Goal: Task Accomplishment & Management: Manage account settings

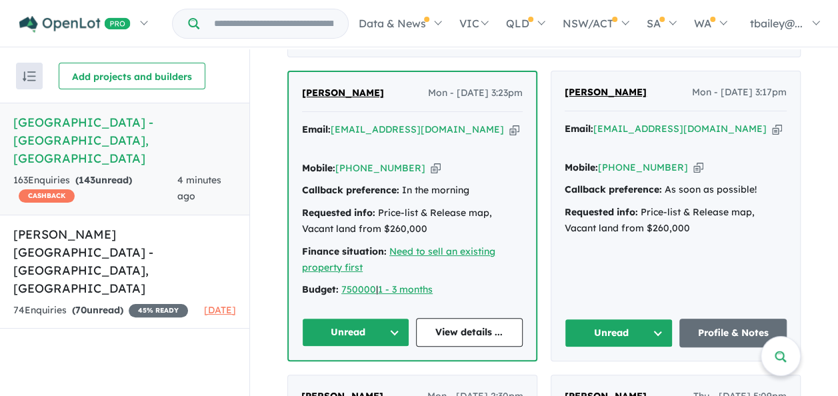
scroll to position [533, 0]
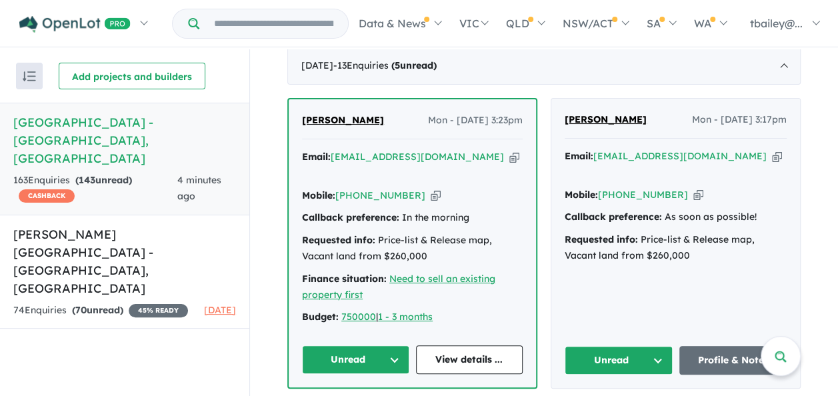
drag, startPoint x: 314, startPoint y: 128, endPoint x: 184, endPoint y: 348, distance: 255.5
click at [184, 348] on div "Recent enquiries first Most unread enquiries first Most enquiries first By name…" at bounding box center [124, 223] width 249 height 349
click at [489, 309] on div "Budget: 750000 | 1 - 3 months" at bounding box center [412, 317] width 221 height 16
click at [392, 345] on button "Unread" at bounding box center [355, 359] width 107 height 29
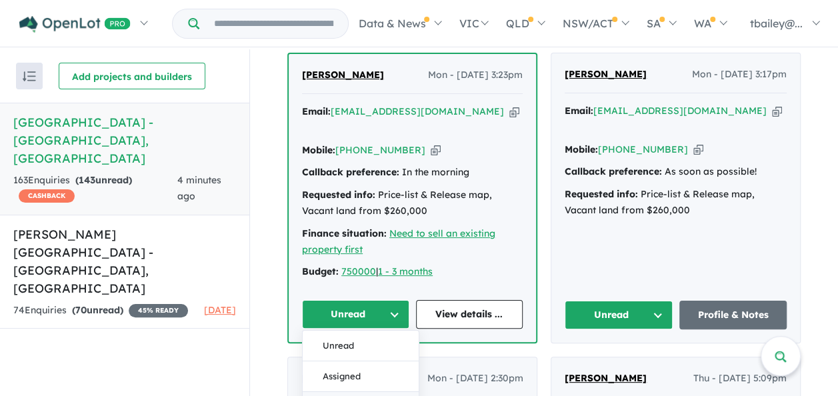
scroll to position [600, 0]
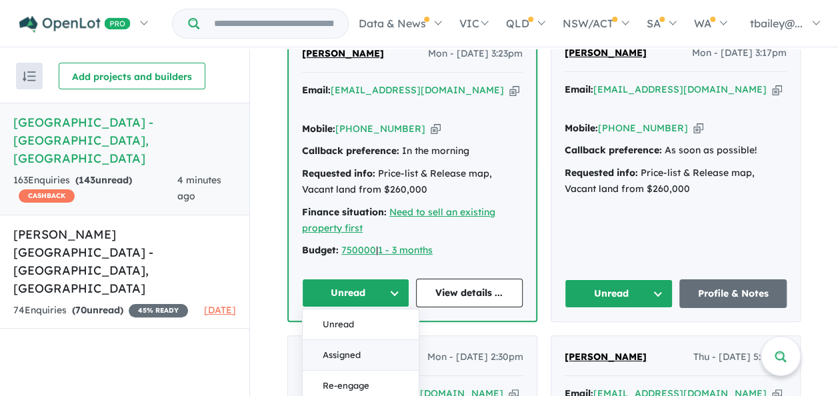
click at [343, 340] on button "Assigned" at bounding box center [361, 355] width 116 height 31
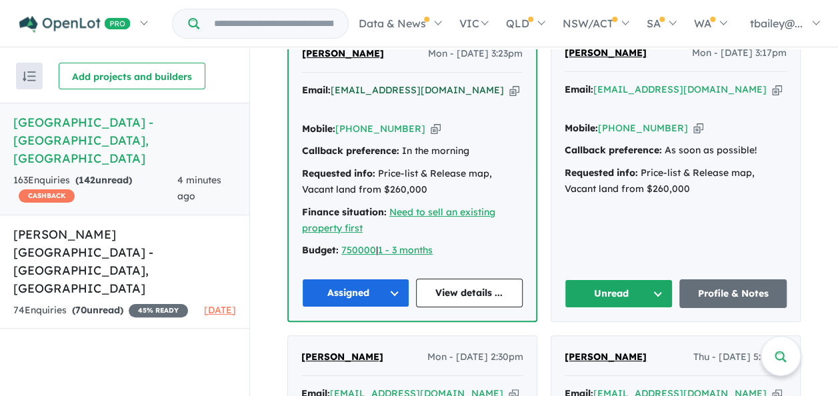
click at [381, 84] on a%20Huntlee%20Estate%20-%20North%20Rothbury"] "[EMAIL_ADDRESS][DOMAIN_NAME]" at bounding box center [417, 90] width 173 height 12
click at [637, 84] on a%20Huntlee%20Estate%20-%20North%20Rothbury"] "[EMAIL_ADDRESS][DOMAIN_NAME]" at bounding box center [679, 89] width 173 height 12
click at [656, 279] on button "Unread" at bounding box center [619, 293] width 108 height 29
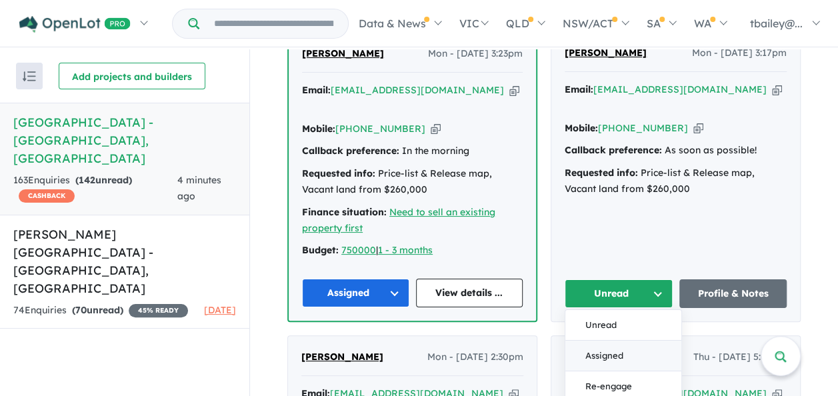
click at [605, 341] on button "Assigned" at bounding box center [623, 356] width 116 height 31
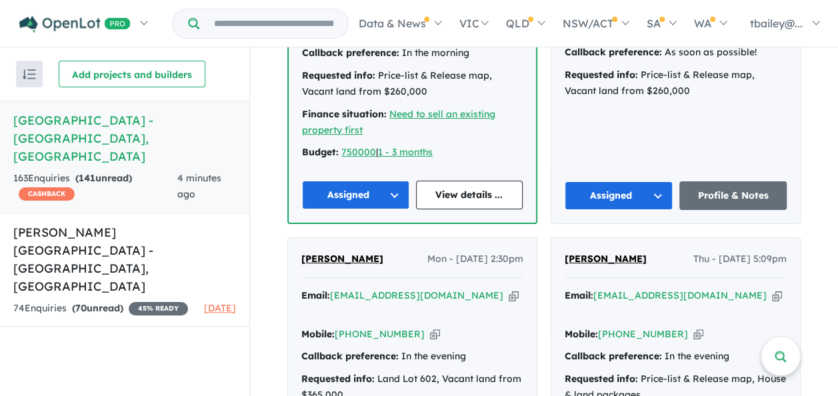
scroll to position [733, 0]
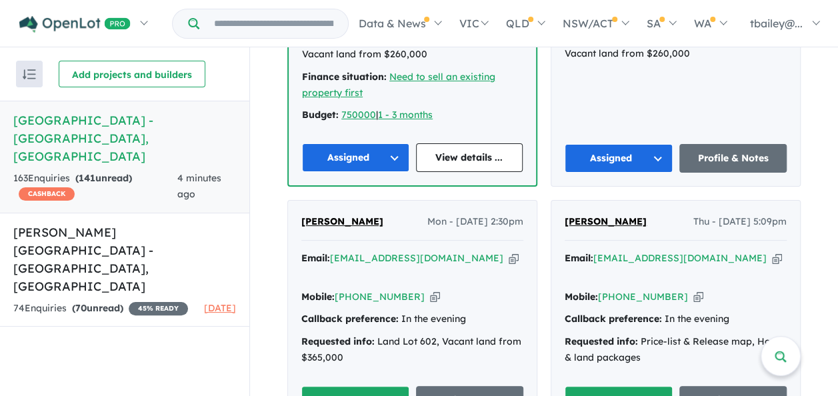
click at [388, 386] on button "Unread" at bounding box center [355, 400] width 108 height 29
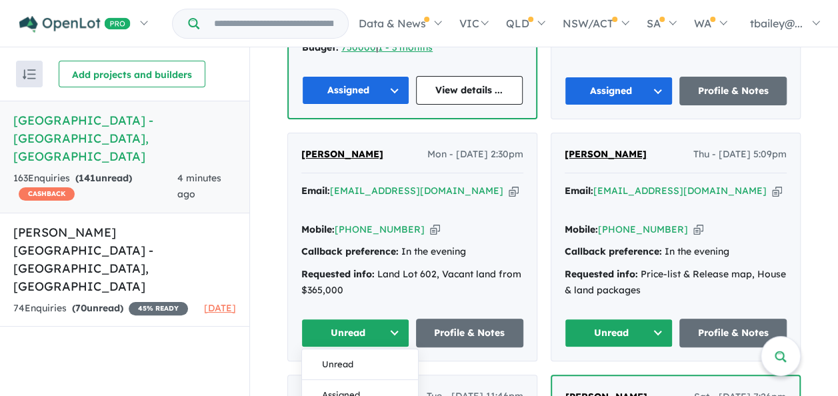
scroll to position [866, 0]
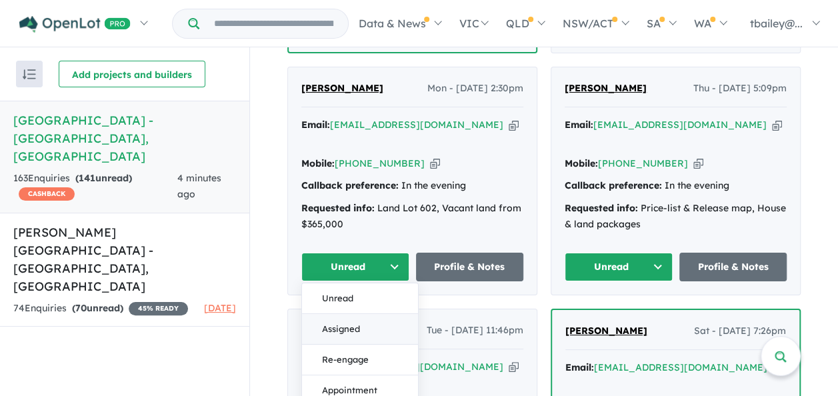
click at [336, 313] on button "Assigned" at bounding box center [360, 328] width 116 height 31
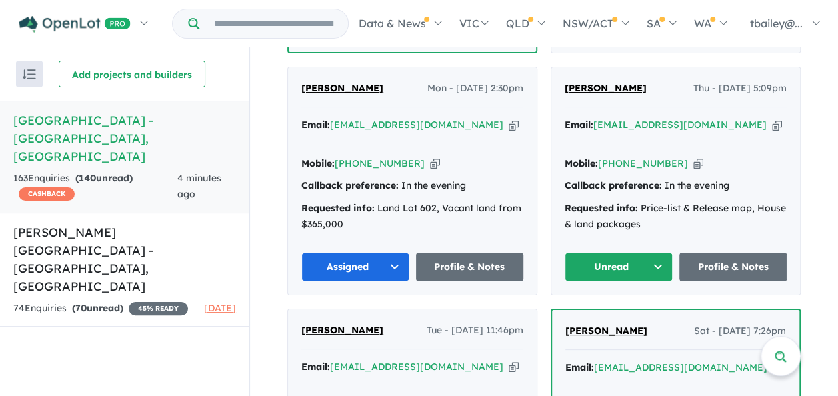
click at [455, 156] on div "Mobile: [PHONE_NUMBER] Copied!" at bounding box center [412, 164] width 222 height 16
click at [459, 253] on link "Profile & Notes" at bounding box center [470, 267] width 108 height 29
click at [397, 119] on a%20Huntlee%20Estate%20-%20North%20Rothbury"] "[EMAIL_ADDRESS][DOMAIN_NAME]" at bounding box center [416, 125] width 173 height 12
click at [660, 253] on button "Unread" at bounding box center [619, 267] width 108 height 29
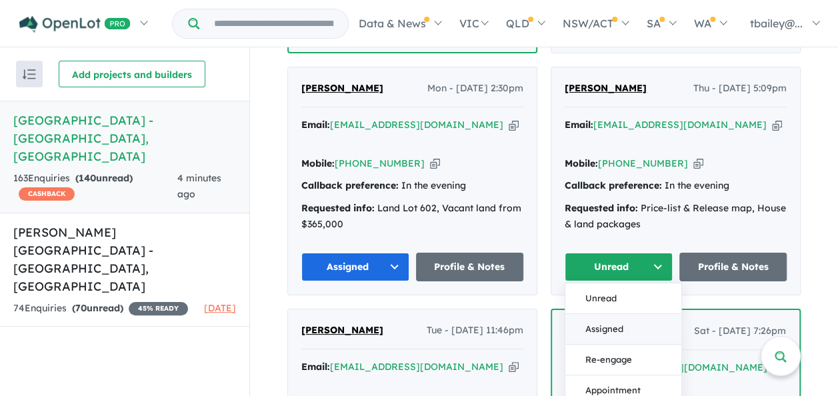
click at [611, 313] on button "Assigned" at bounding box center [623, 328] width 116 height 31
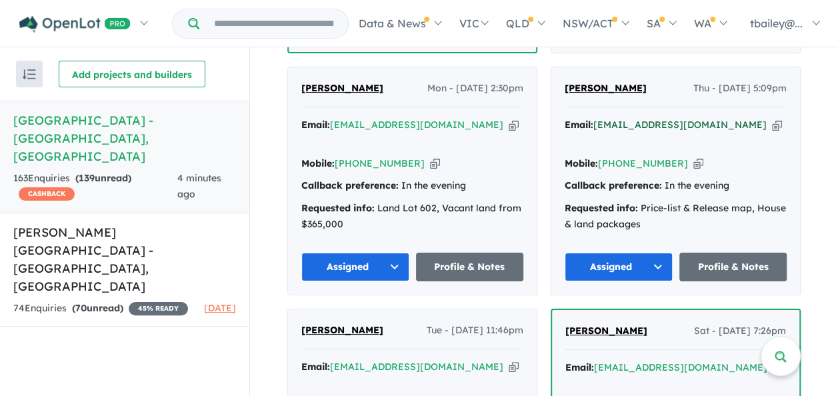
click at [635, 119] on a%20Huntlee%20Estate%20-%20North%20Rothbury"] "[EMAIL_ADDRESS][DOMAIN_NAME]" at bounding box center [679, 125] width 173 height 12
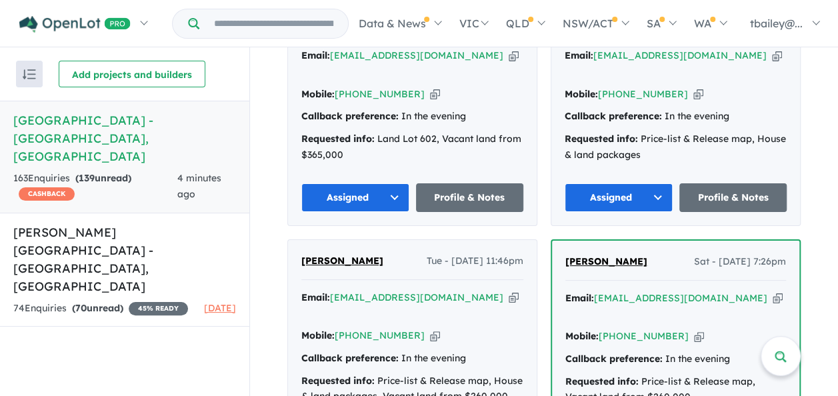
scroll to position [1000, 0]
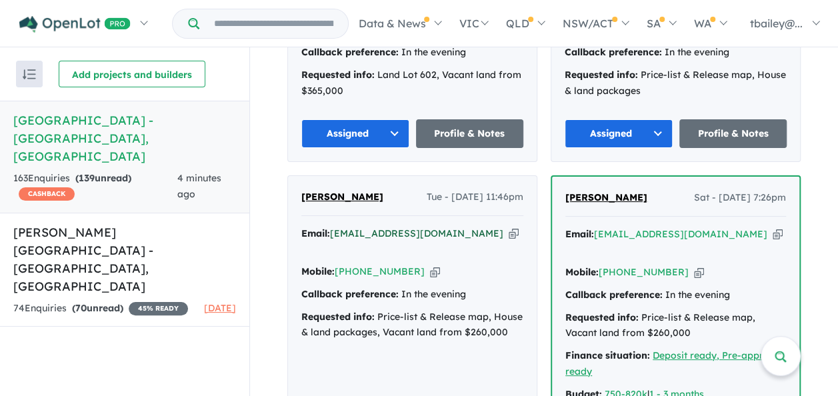
click at [377, 227] on a%20Huntlee%20Estate%20-%20North%20Rothbury"] "[EMAIL_ADDRESS][DOMAIN_NAME]" at bounding box center [416, 233] width 173 height 12
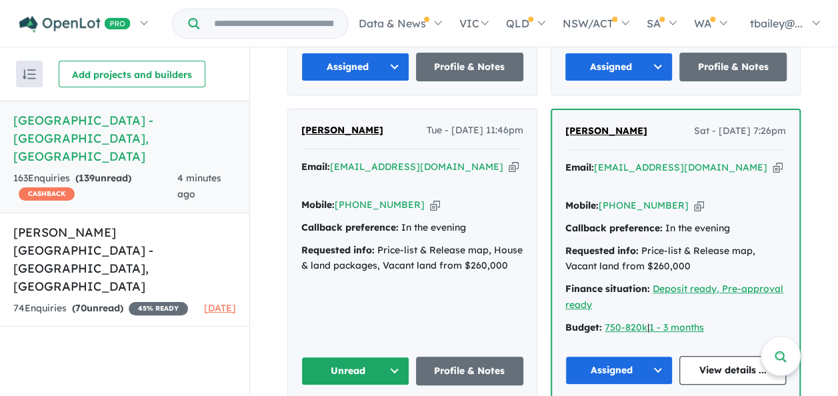
click at [391, 357] on button "Unread" at bounding box center [355, 371] width 108 height 29
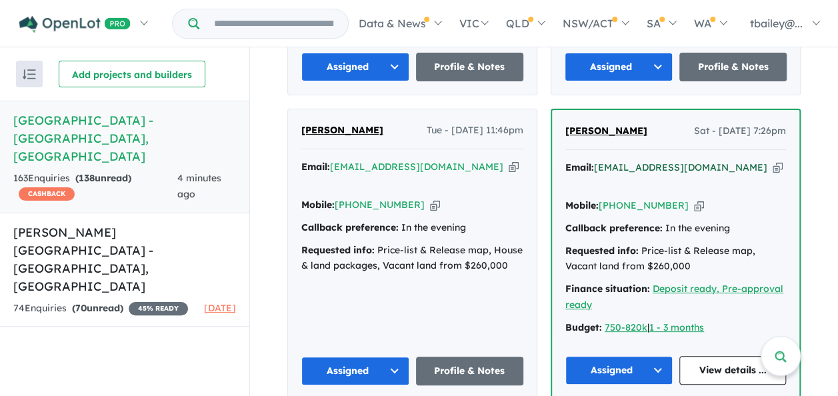
click at [653, 161] on a%20Huntlee%20Estate%20-%20North%20Rothbury"] "[EMAIL_ADDRESS][DOMAIN_NAME]" at bounding box center [680, 167] width 173 height 12
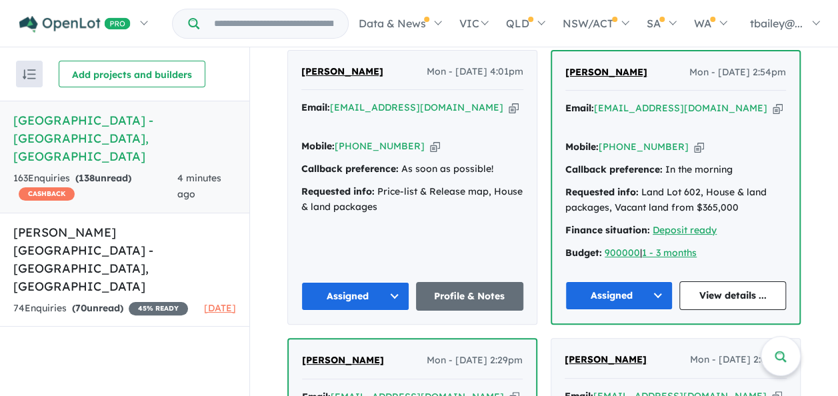
scroll to position [1933, 0]
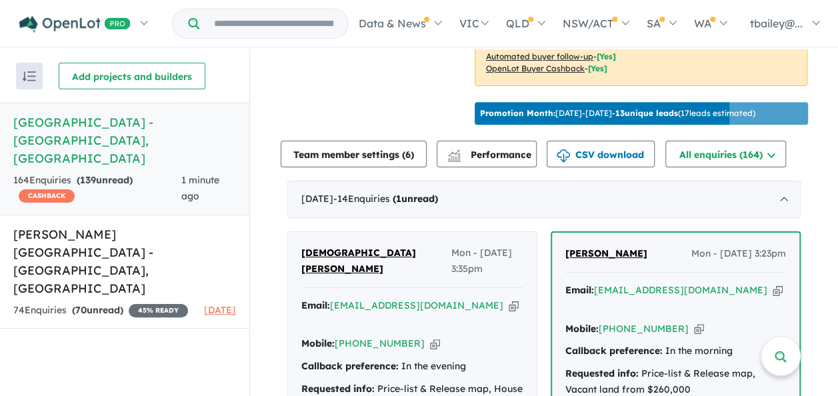
scroll to position [600, 0]
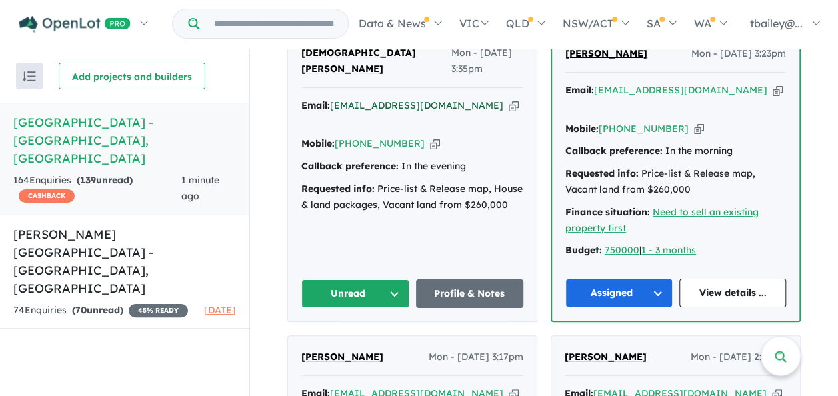
click at [368, 99] on a%20Huntlee%20Estate%20-%20North%20Rothbury"] "shinto.sebastian@yahoo.com" at bounding box center [416, 105] width 173 height 12
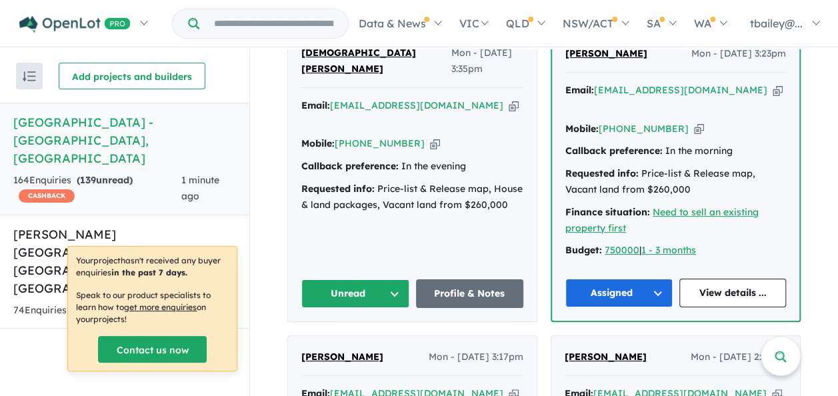
click at [386, 279] on button "Unread" at bounding box center [355, 293] width 108 height 29
click at [336, 341] on button "Assigned" at bounding box center [360, 356] width 116 height 31
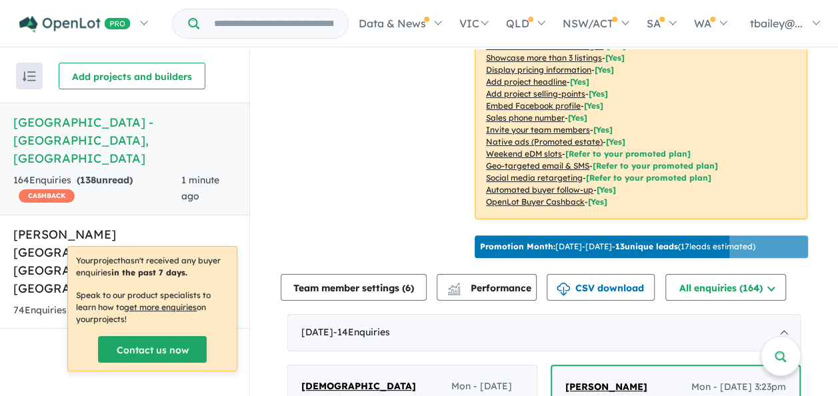
scroll to position [667, 0]
